Goal: Go to known website: Access a specific website the user already knows

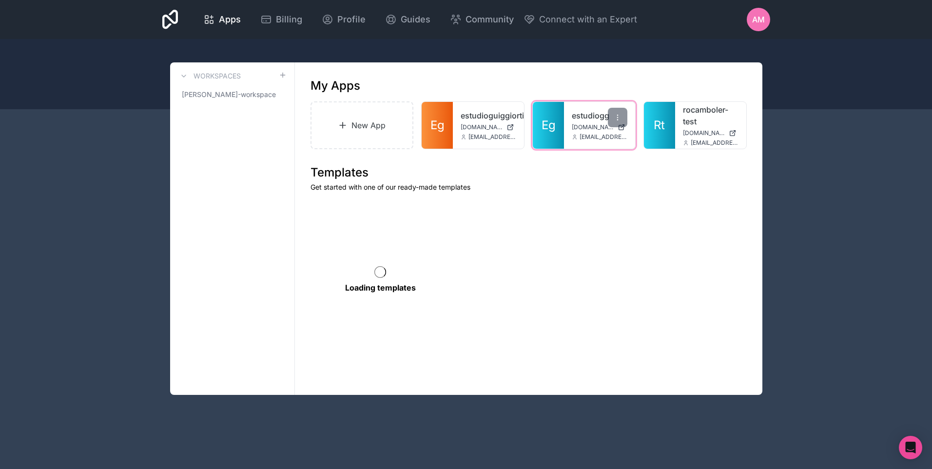
click at [595, 112] on link "estudiogg" at bounding box center [600, 116] width 56 height 12
